Goal: Navigation & Orientation: Find specific page/section

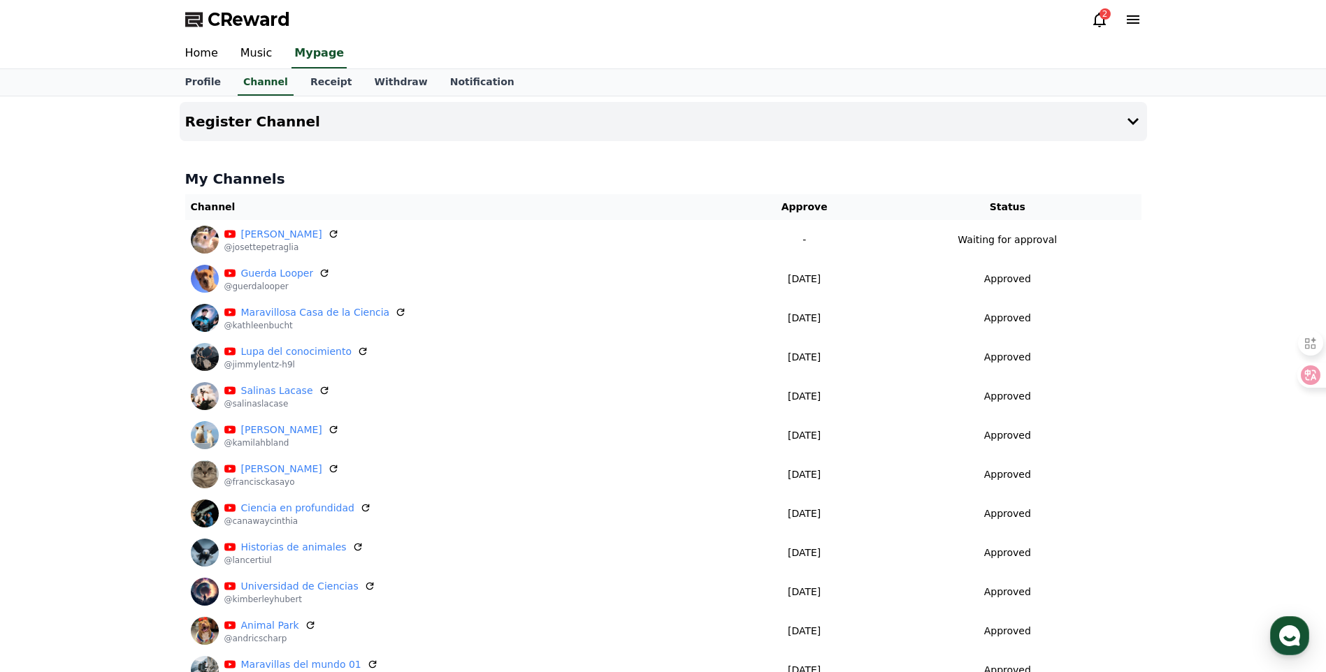
click at [213, 41] on link "Home" at bounding box center [201, 53] width 55 height 29
click at [1303, 376] on icon at bounding box center [1300, 375] width 12 height 11
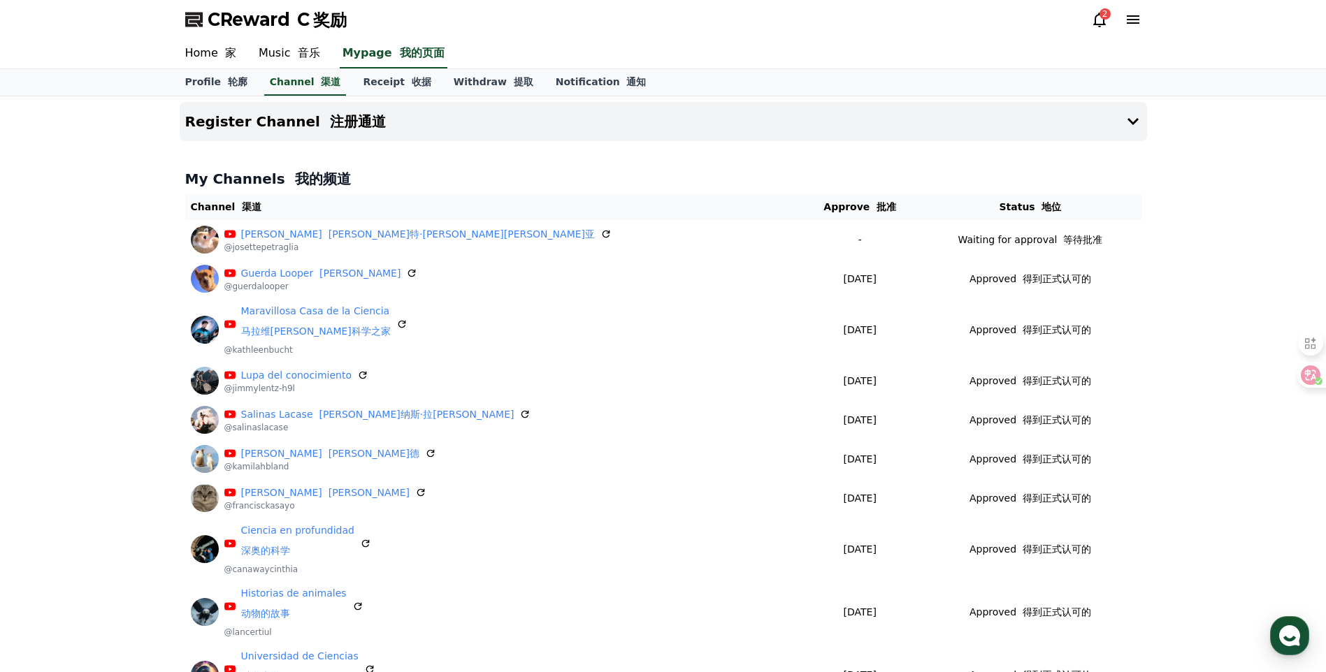
click at [198, 87] on link "Profile 轮廓" at bounding box center [216, 82] width 85 height 27
select select "**********"
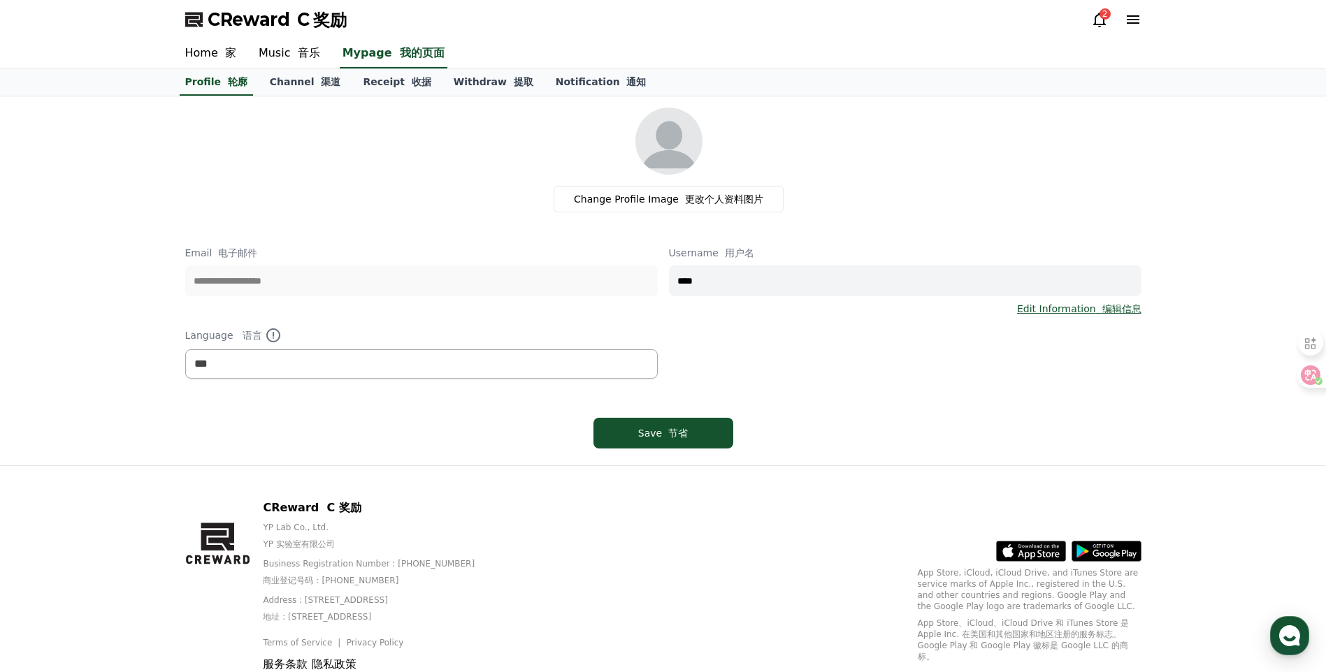
click at [397, 94] on link "Receipt 收据" at bounding box center [397, 82] width 90 height 27
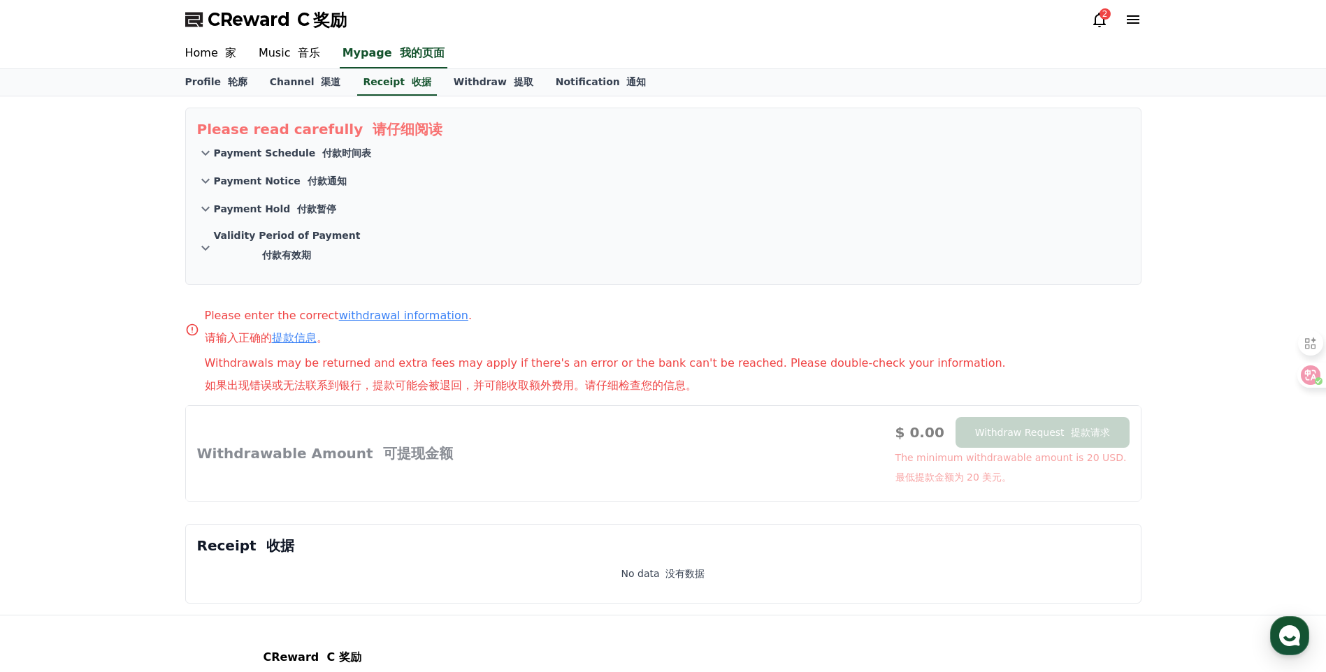
click at [291, 54] on font at bounding box center [293, 52] width 7 height 13
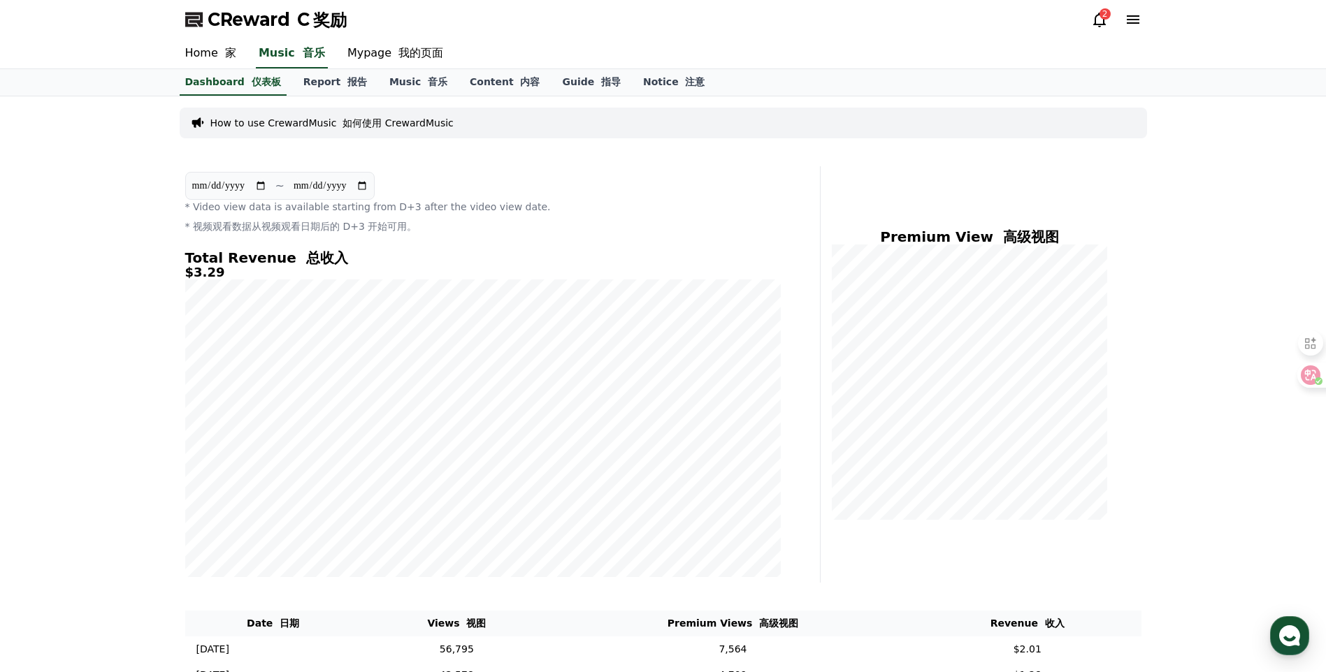
click at [347, 73] on link "Report 报告" at bounding box center [335, 82] width 86 height 27
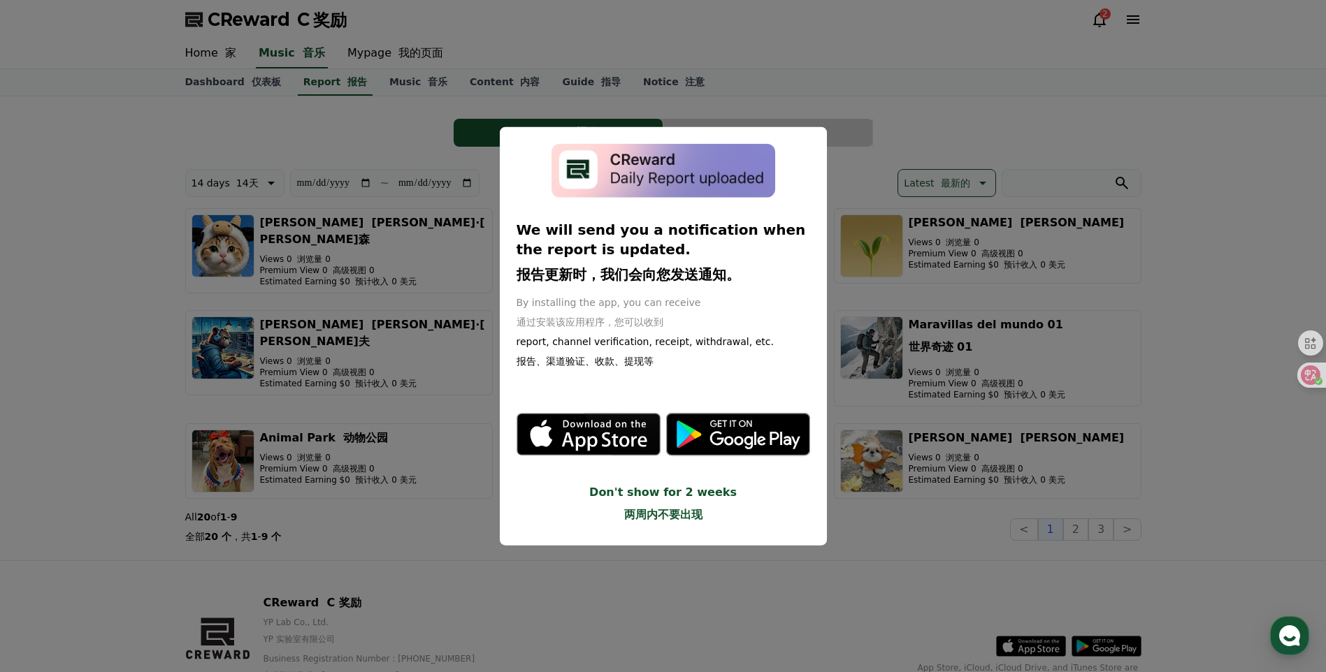
click at [130, 211] on button "close modal" at bounding box center [663, 336] width 1326 height 672
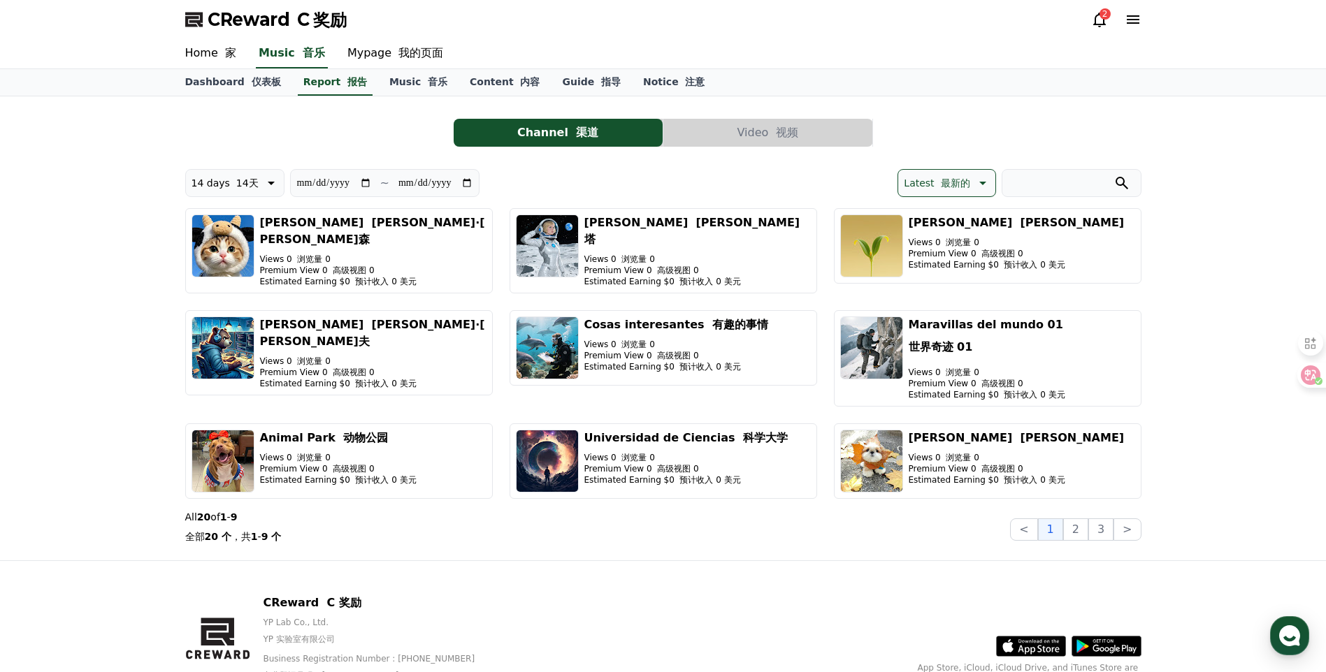
click at [1083, 519] on button "2" at bounding box center [1075, 530] width 25 height 22
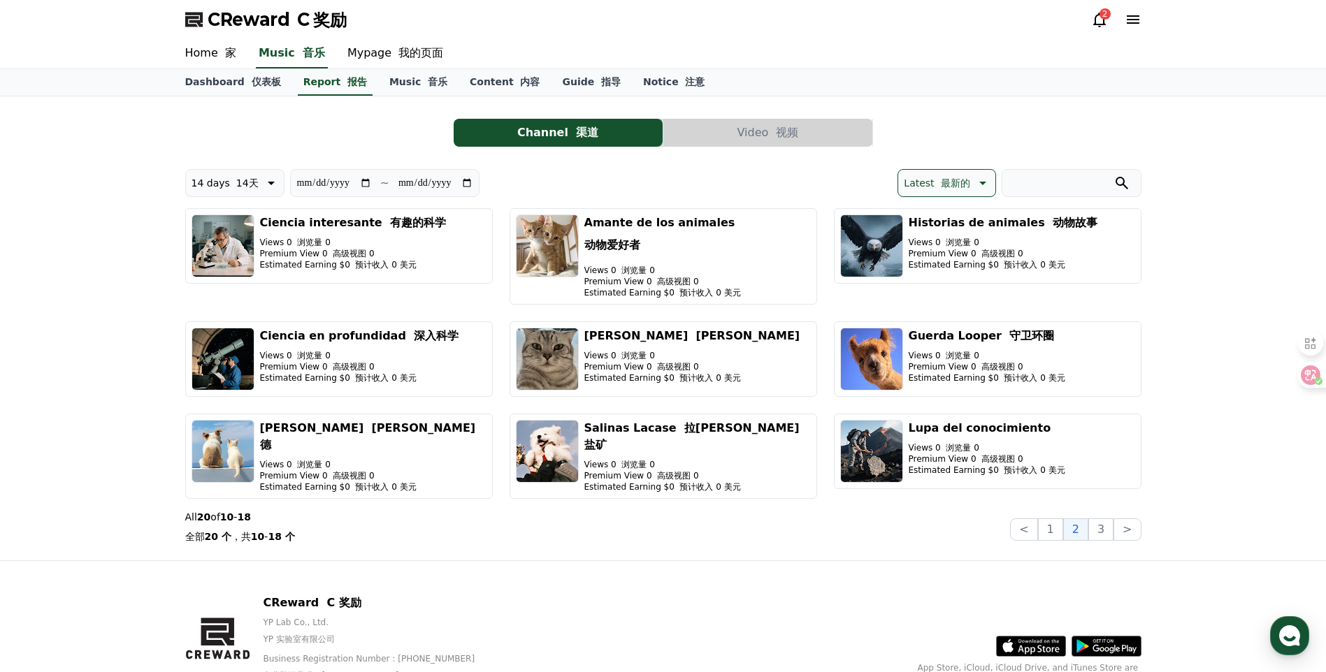
click at [1107, 521] on button "3" at bounding box center [1100, 530] width 25 height 22
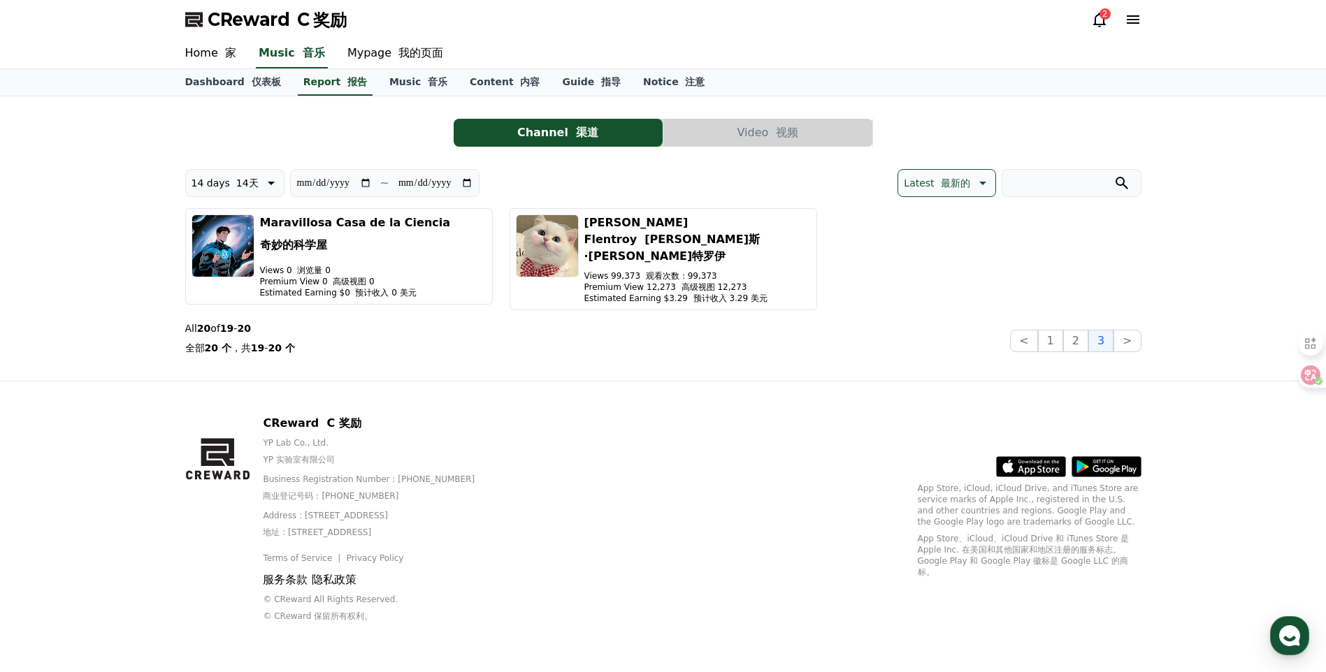
click at [380, 56] on link "Mypage 我的页面" at bounding box center [395, 53] width 118 height 29
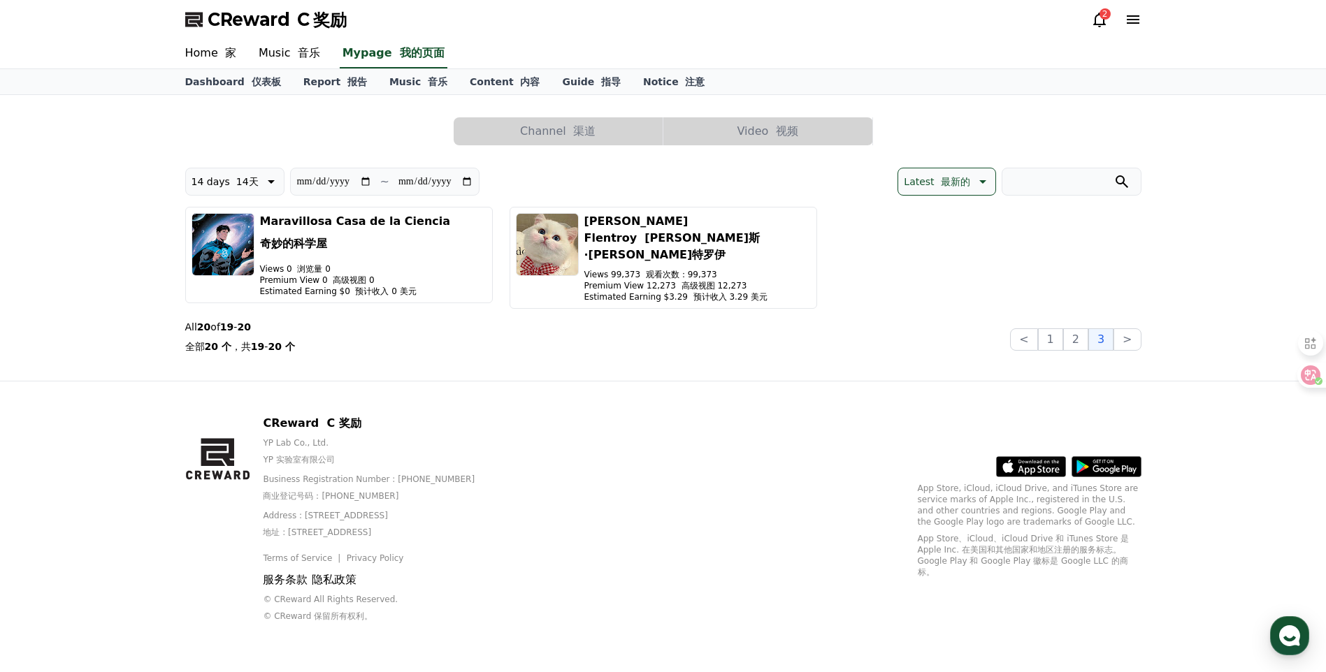
select select "**********"
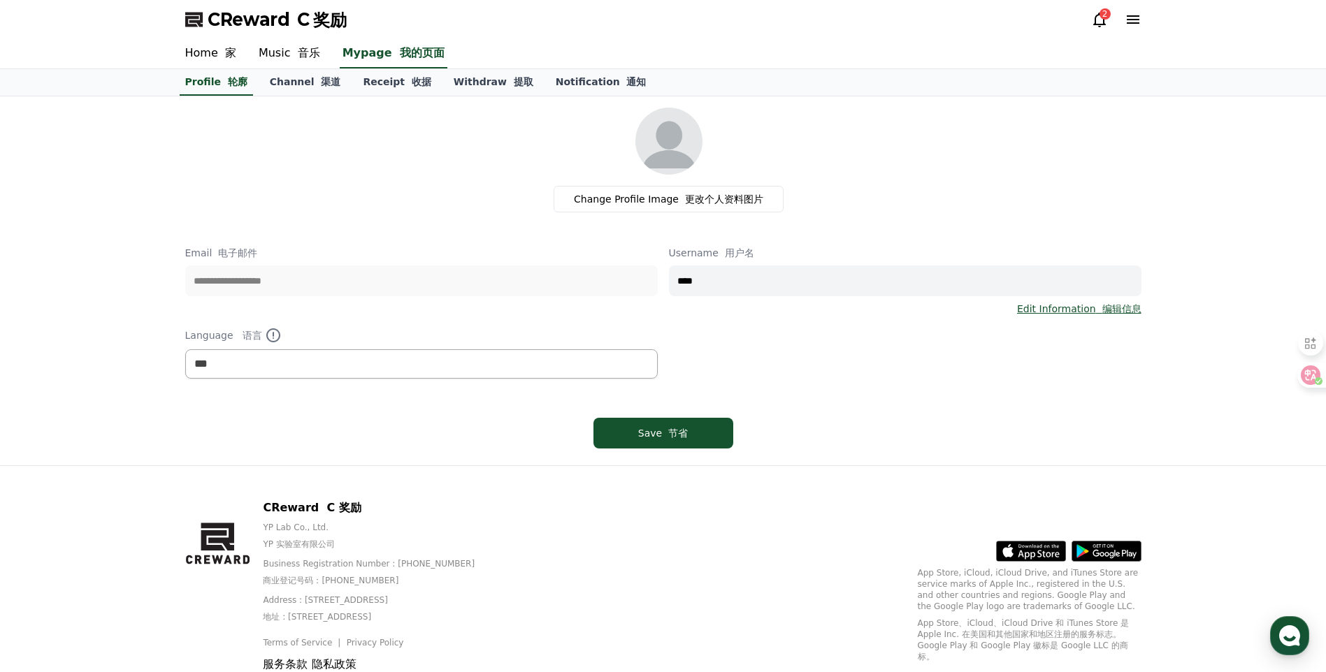
click at [292, 78] on link "Channel 渠道" at bounding box center [306, 82] width 94 height 27
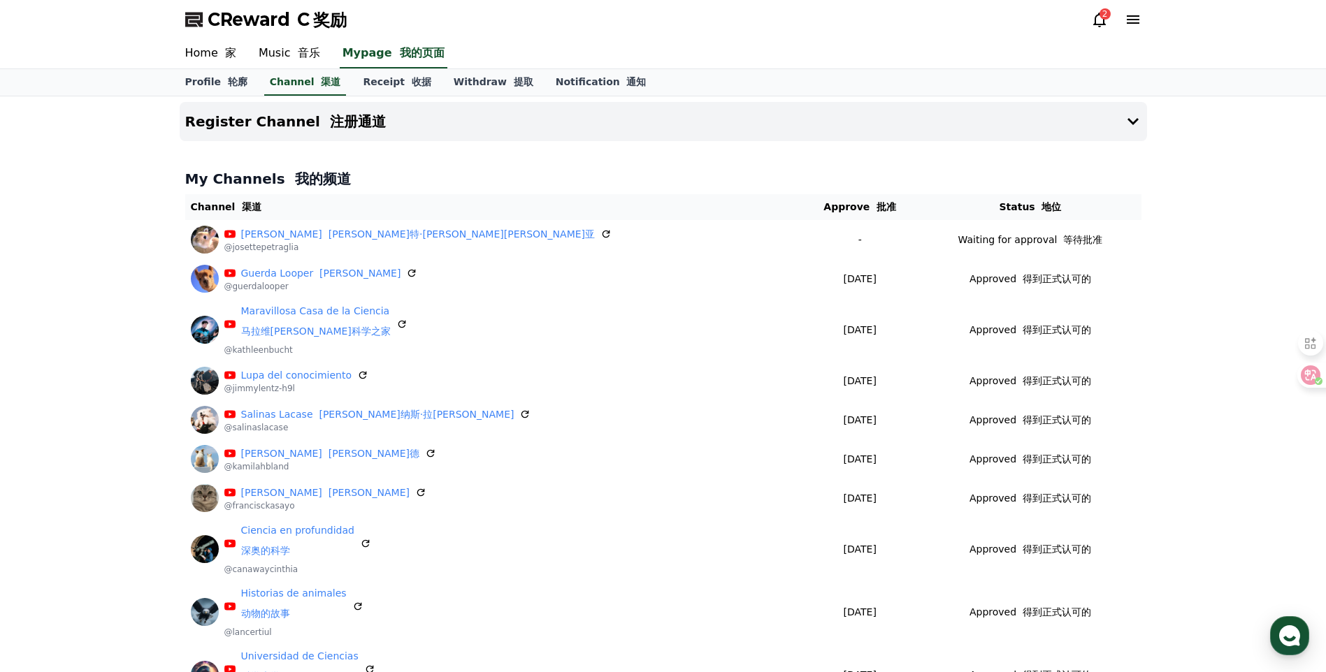
click at [190, 81] on link "Profile 轮廓" at bounding box center [216, 82] width 85 height 27
select select "**********"
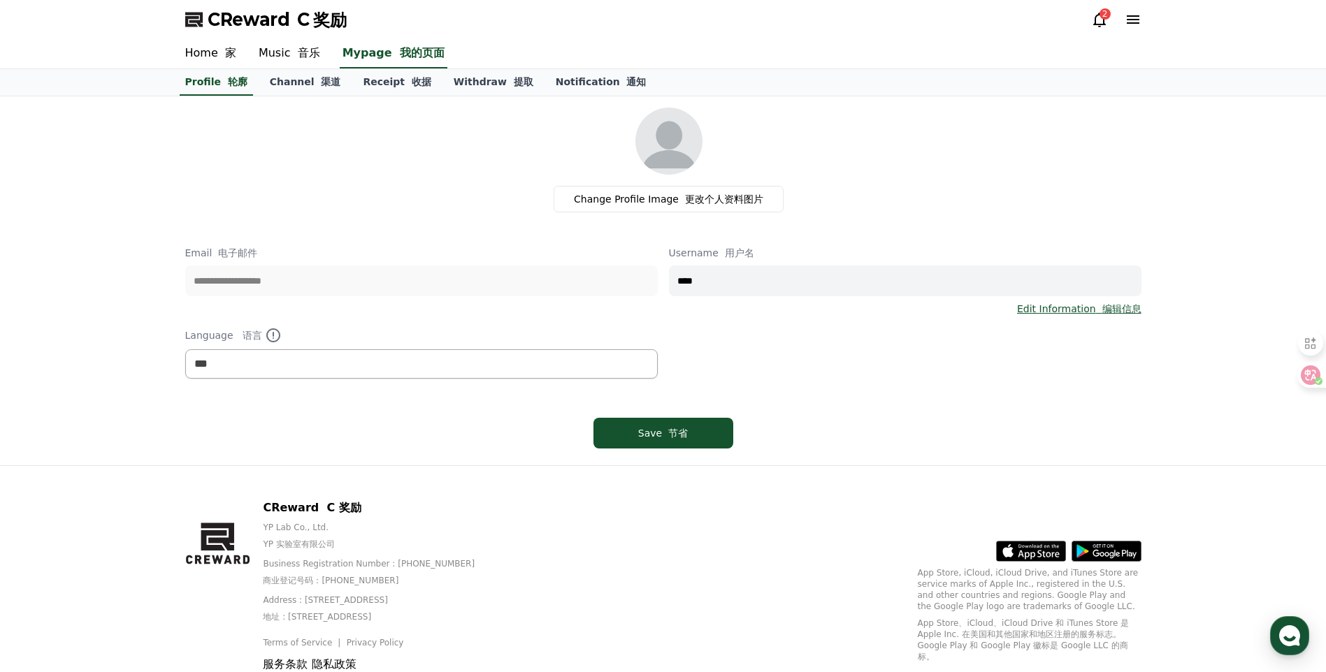
click at [389, 94] on link "Receipt 收据" at bounding box center [397, 82] width 90 height 27
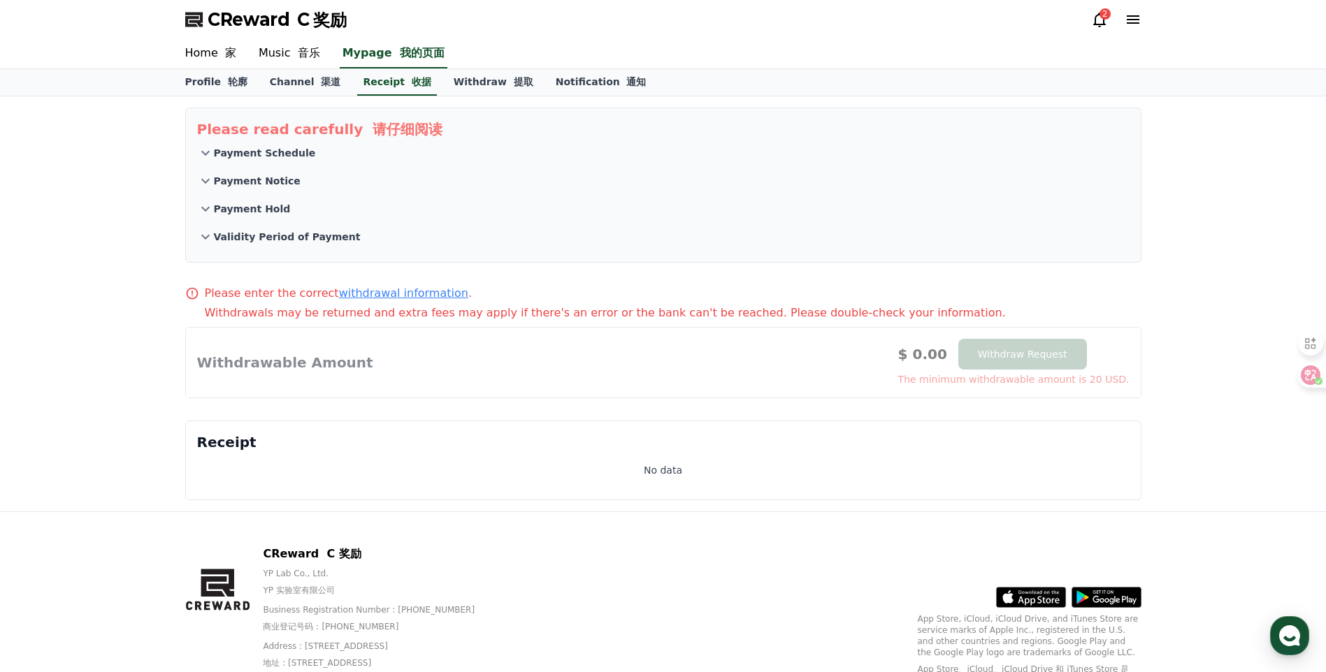
click at [298, 59] on font "音乐" at bounding box center [309, 52] width 22 height 13
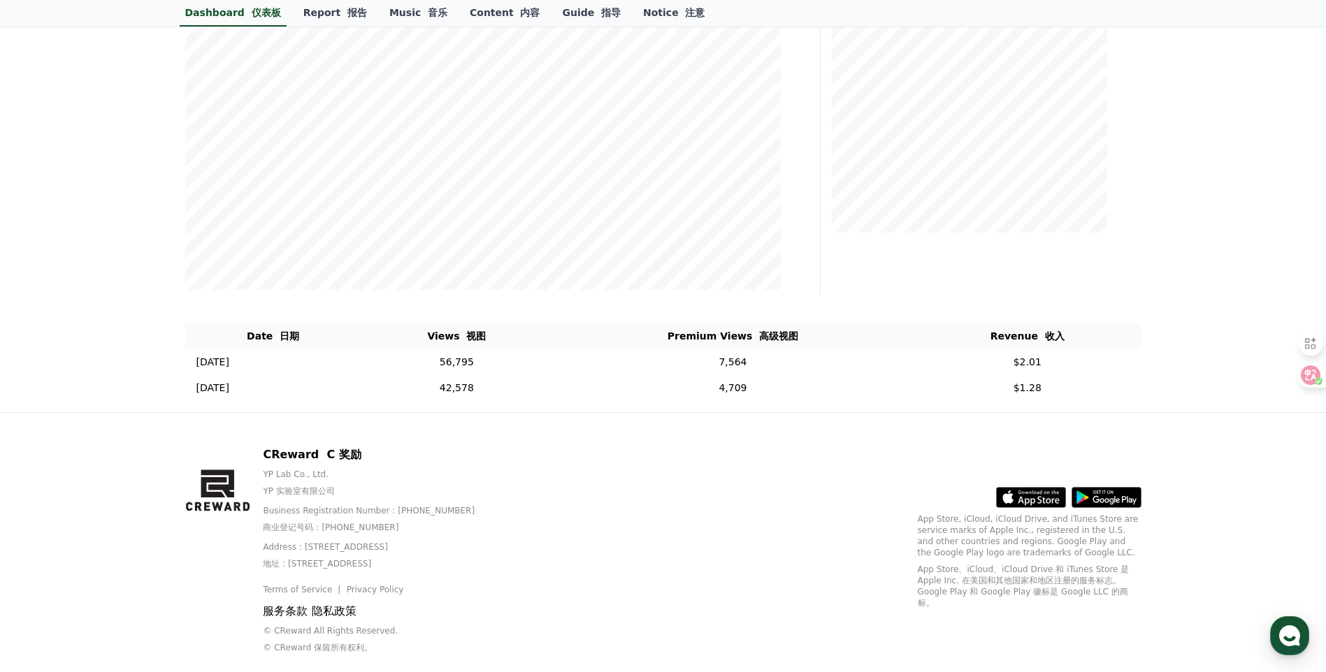
scroll to position [319, 0]
